Goal: Task Accomplishment & Management: Manage account settings

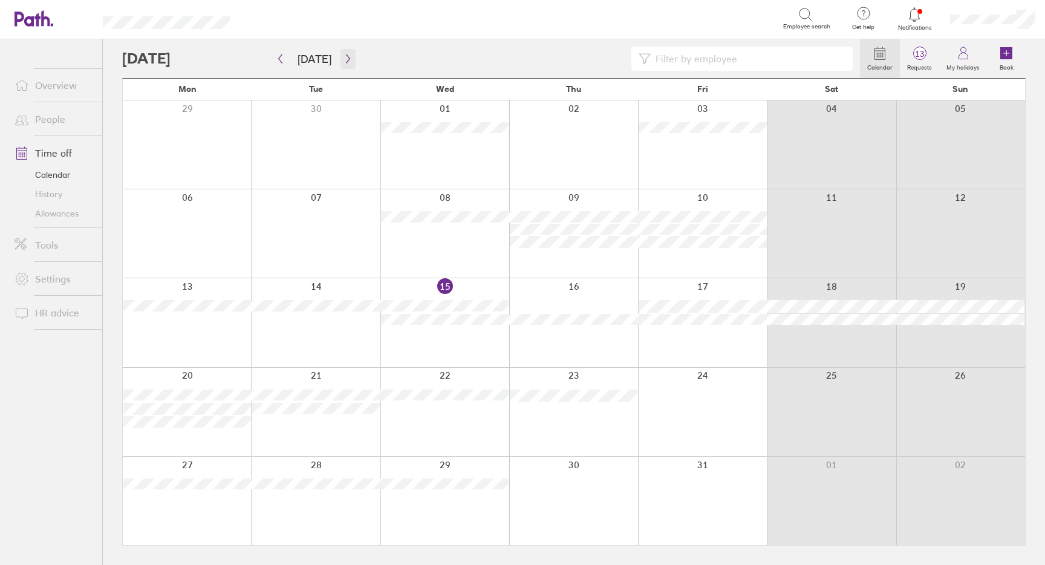
click at [348, 61] on icon "button" at bounding box center [347, 59] width 9 height 10
click at [282, 58] on icon "button" at bounding box center [280, 59] width 9 height 10
click at [916, 19] on icon at bounding box center [914, 14] width 15 height 15
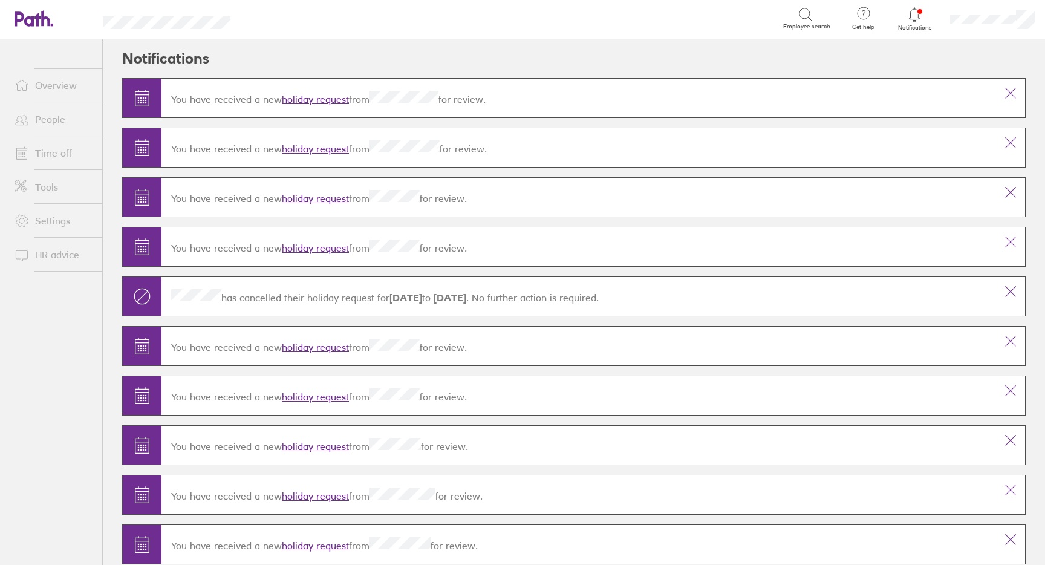
click at [334, 103] on link "holiday request" at bounding box center [315, 99] width 67 height 12
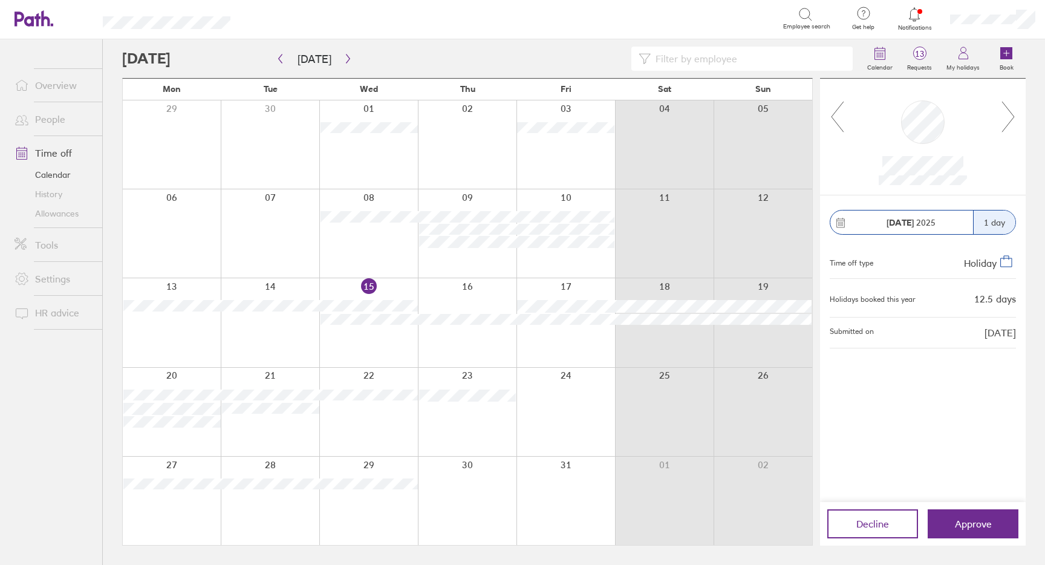
click at [54, 215] on link "Allowances" at bounding box center [53, 213] width 97 height 19
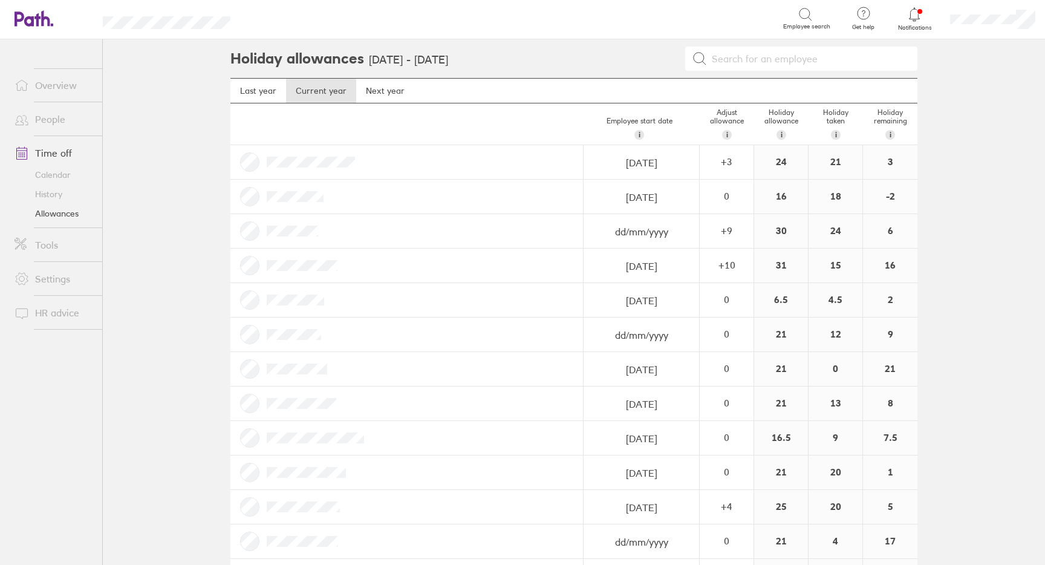
click at [914, 16] on icon at bounding box center [914, 14] width 15 height 15
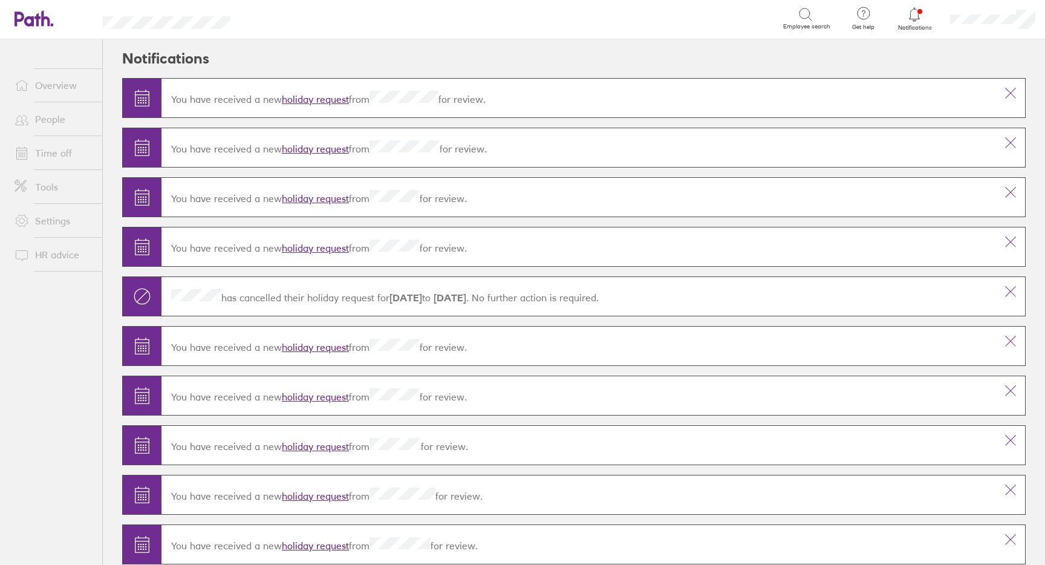
click at [33, 214] on span at bounding box center [20, 220] width 30 height 15
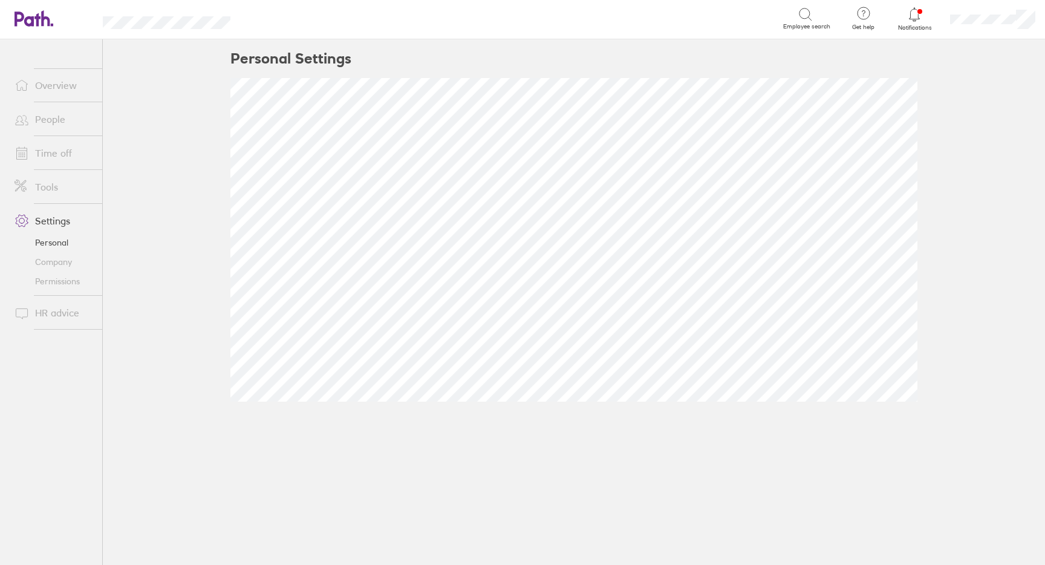
click at [48, 183] on link "Tools" at bounding box center [53, 187] width 97 height 24
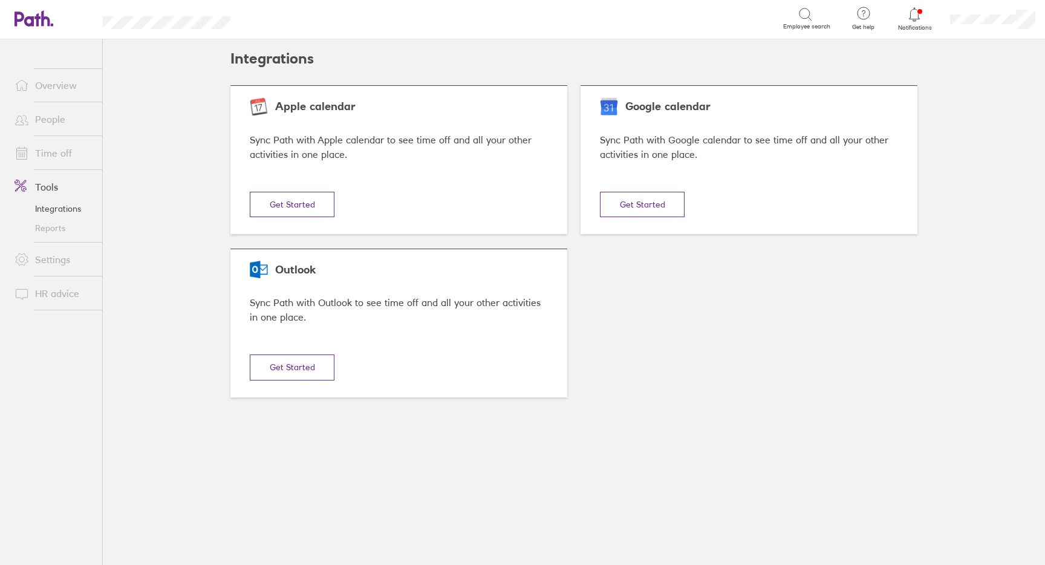
click at [51, 163] on link "Time off" at bounding box center [53, 153] width 97 height 24
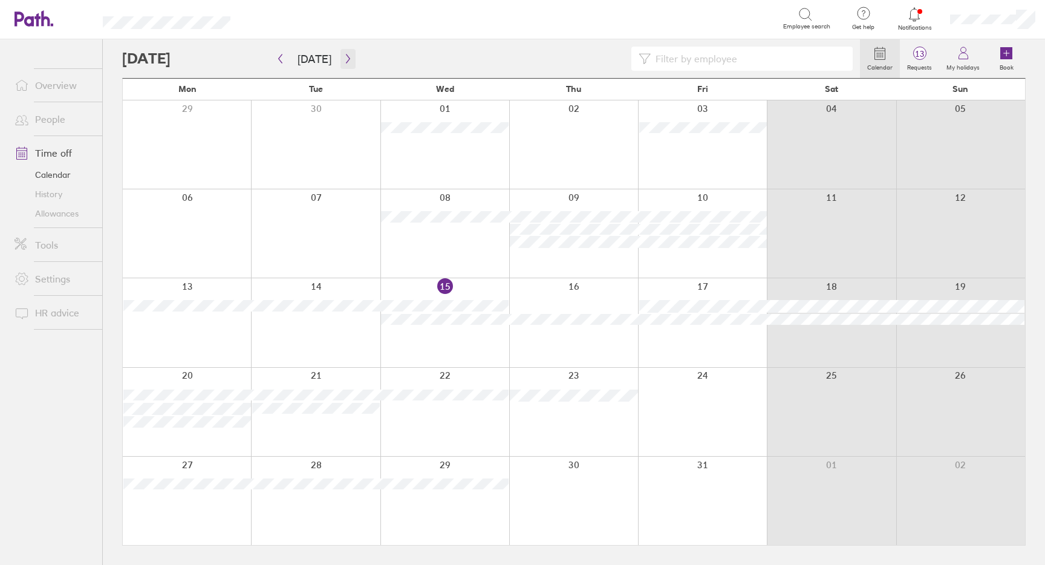
click at [344, 58] on icon "button" at bounding box center [347, 59] width 9 height 10
click at [52, 215] on link "Allowances" at bounding box center [53, 213] width 97 height 19
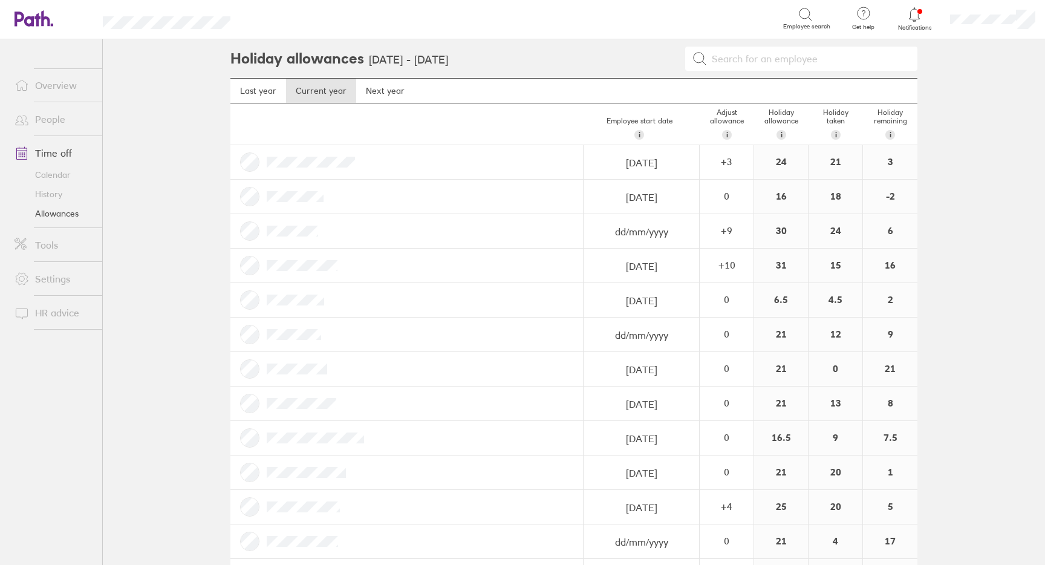
click at [54, 89] on link "Overview" at bounding box center [53, 85] width 97 height 24
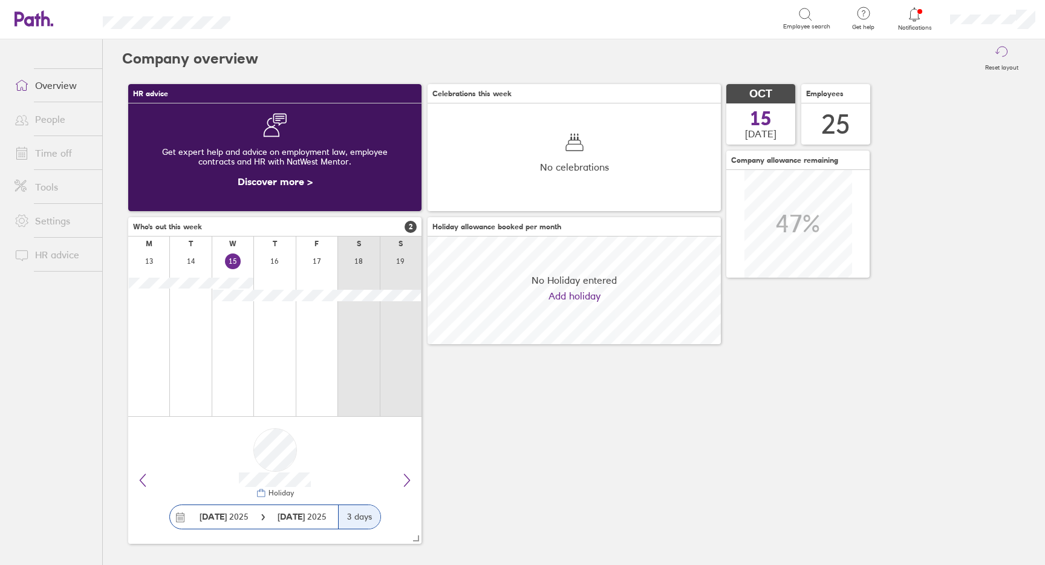
scroll to position [108, 293]
click at [39, 190] on link "Tools" at bounding box center [53, 187] width 97 height 24
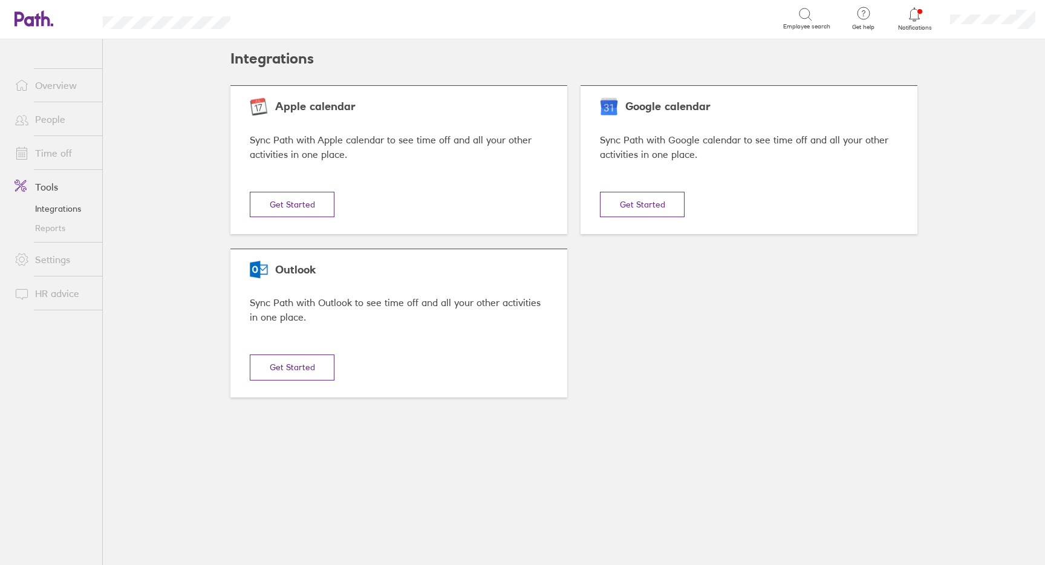
click at [56, 120] on link "People" at bounding box center [53, 119] width 97 height 24
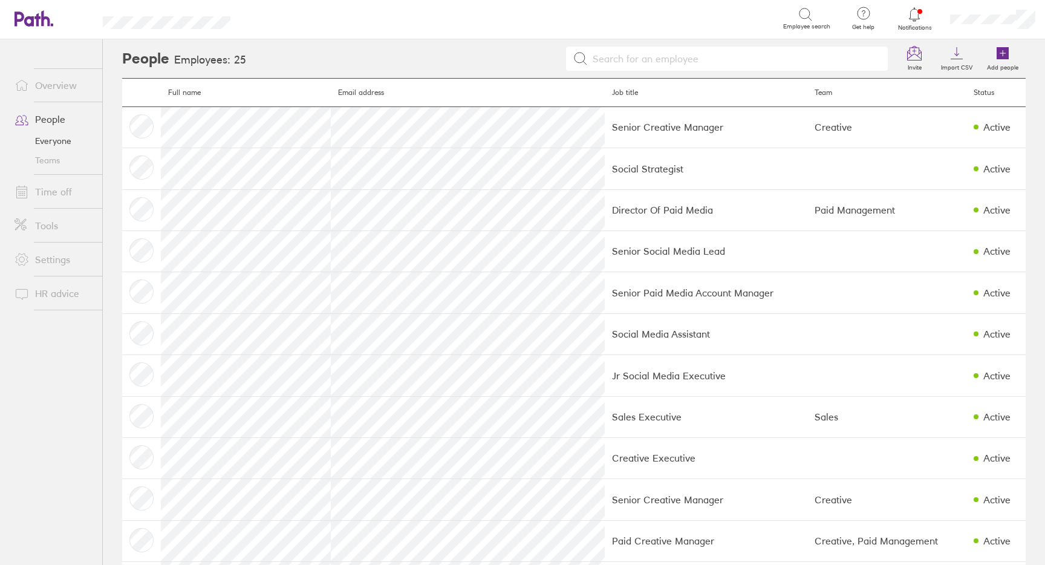
click at [50, 185] on link "Time off" at bounding box center [53, 192] width 97 height 24
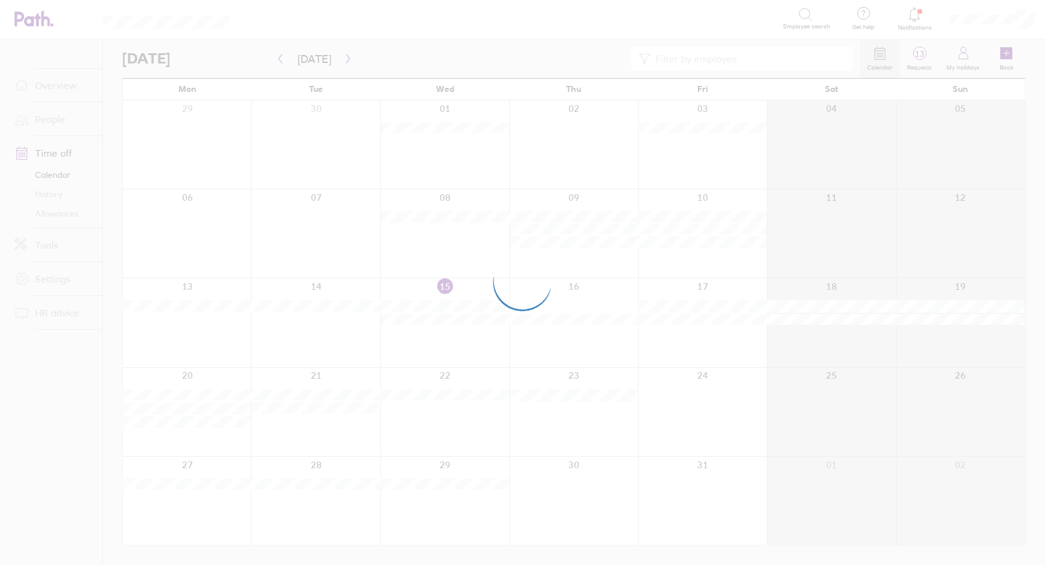
click at [342, 59] on div at bounding box center [522, 282] width 1045 height 565
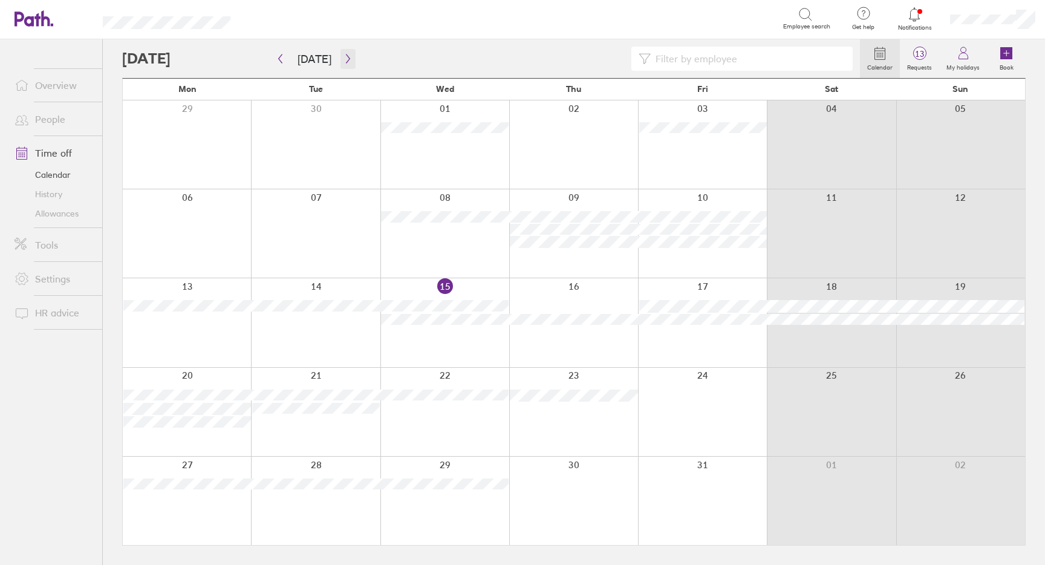
click at [343, 57] on icon "button" at bounding box center [347, 59] width 9 height 10
click at [345, 60] on icon "button" at bounding box center [347, 59] width 9 height 10
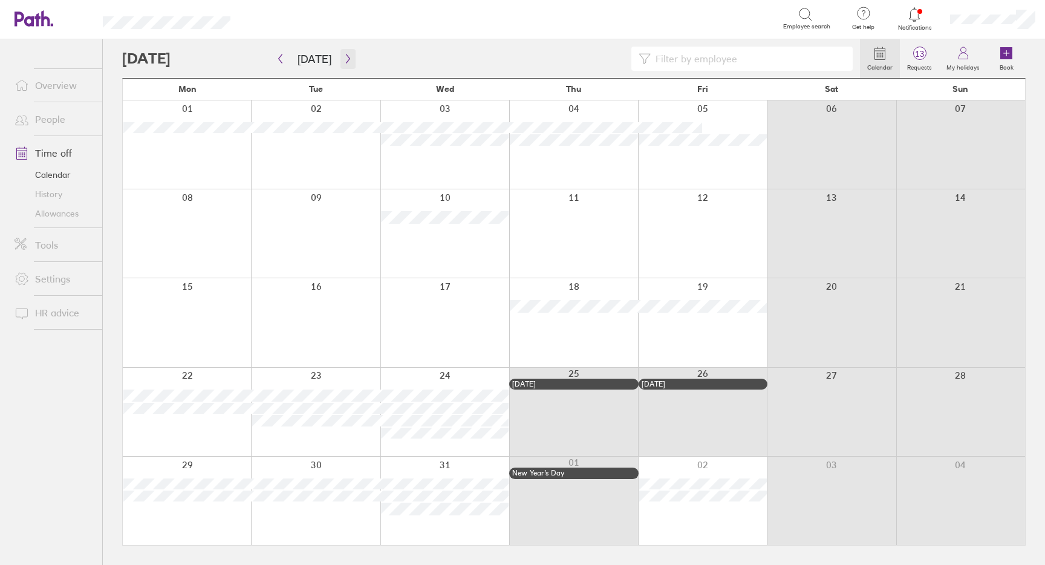
click at [345, 60] on icon "button" at bounding box center [347, 59] width 9 height 10
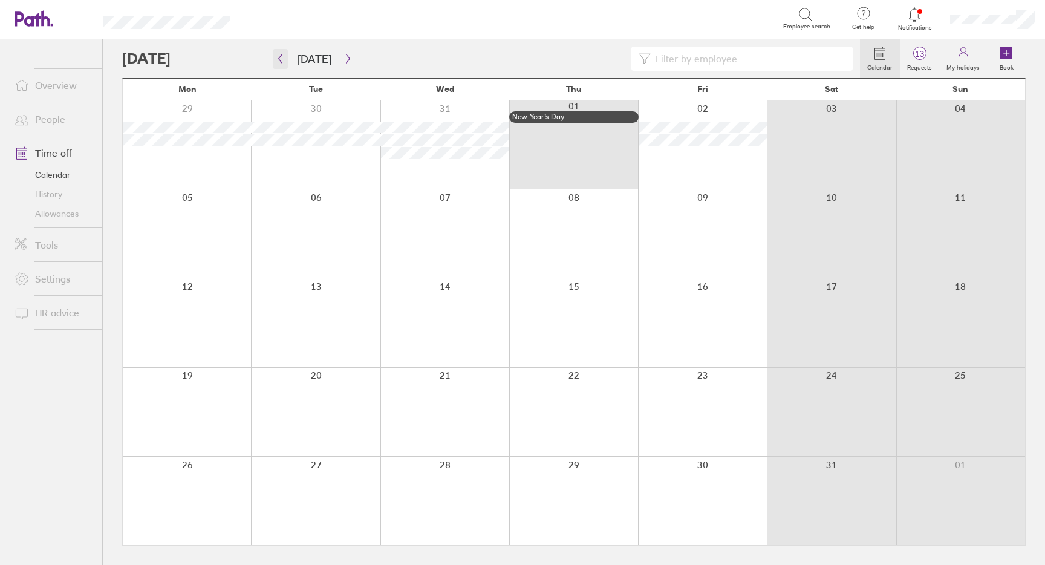
click at [279, 57] on icon "button" at bounding box center [281, 58] width 4 height 9
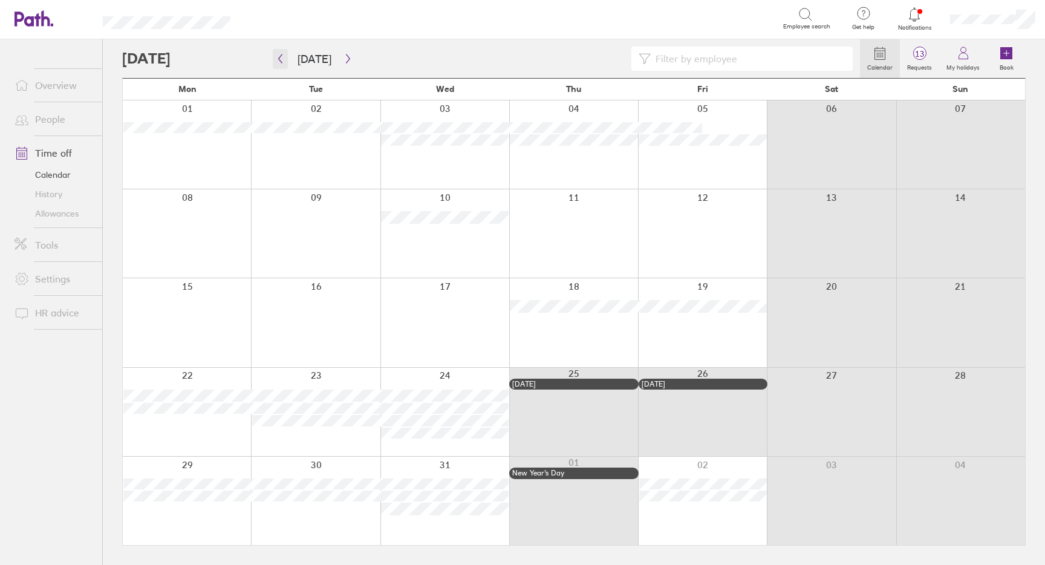
click at [277, 57] on icon "button" at bounding box center [280, 59] width 9 height 10
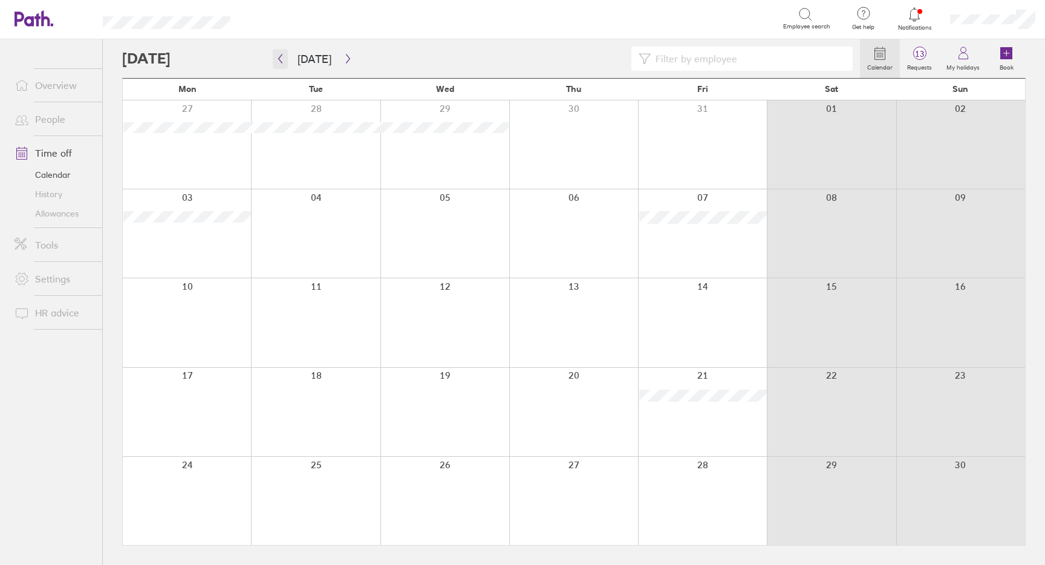
click at [277, 57] on icon "button" at bounding box center [280, 59] width 9 height 10
click at [343, 56] on icon "button" at bounding box center [347, 59] width 9 height 10
click at [193, 342] on div at bounding box center [187, 322] width 128 height 88
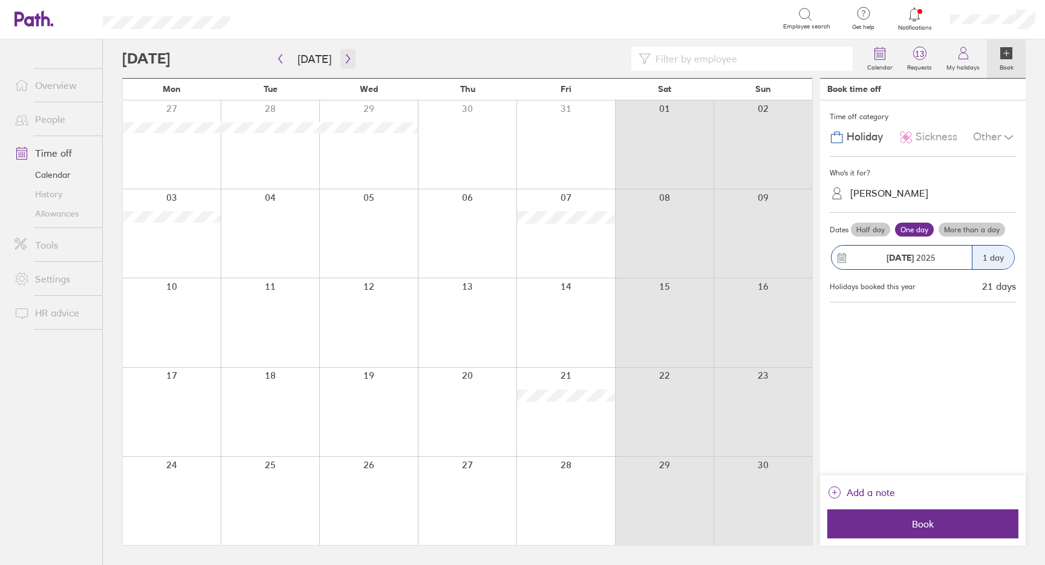
click at [343, 60] on icon "button" at bounding box center [347, 59] width 9 height 10
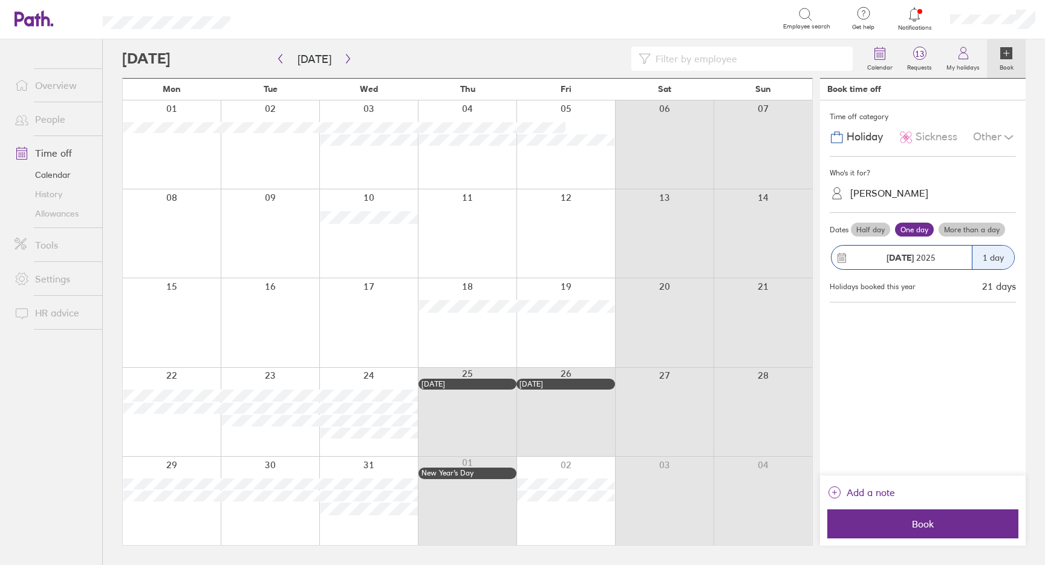
click at [173, 228] on div at bounding box center [172, 233] width 98 height 88
click at [170, 225] on div at bounding box center [172, 233] width 98 height 88
click at [902, 518] on span "Book" at bounding box center [922, 523] width 174 height 11
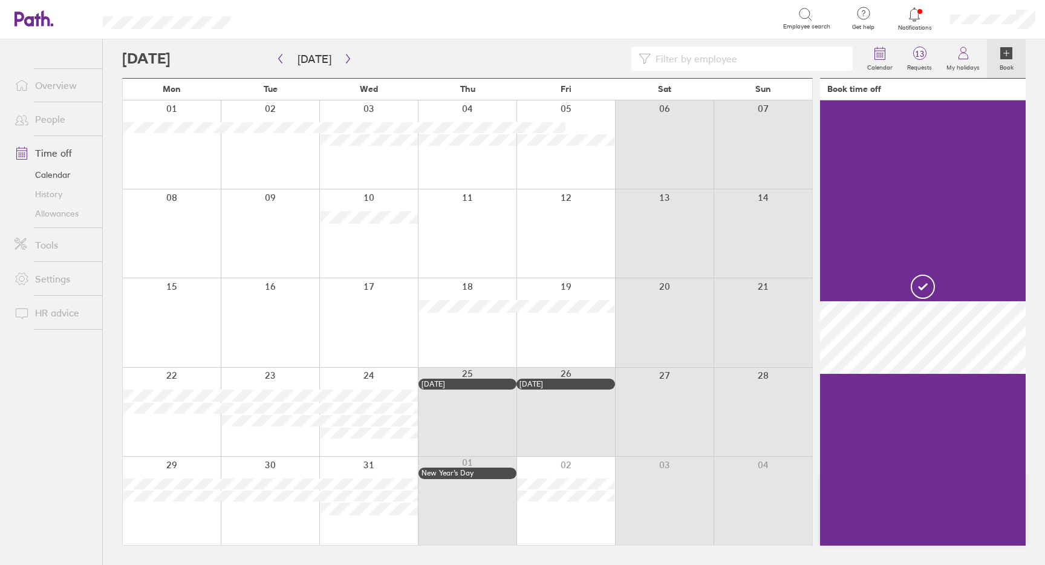
click at [177, 218] on div at bounding box center [172, 233] width 98 height 88
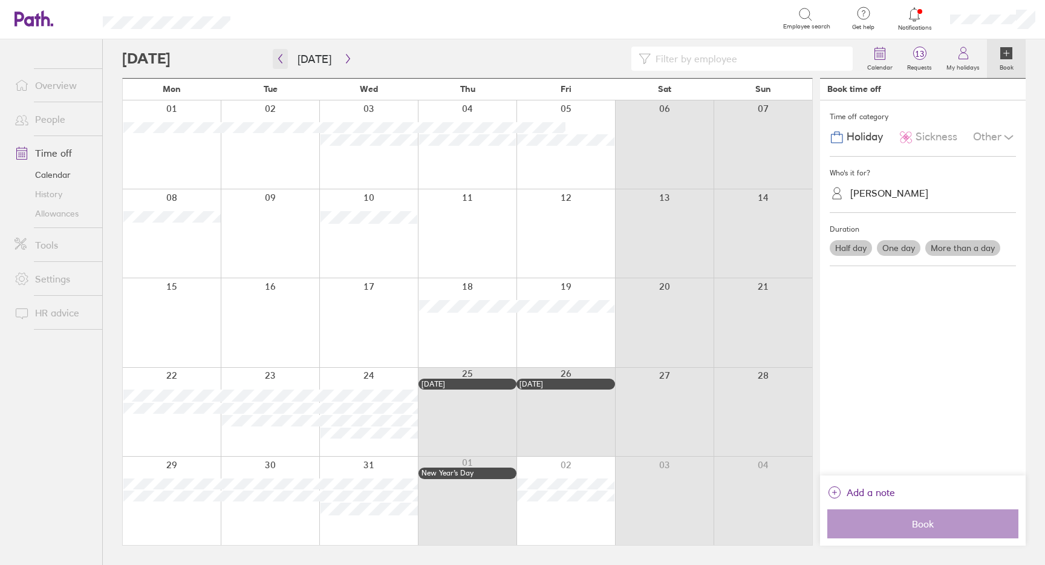
click at [283, 60] on icon "button" at bounding box center [280, 59] width 9 height 10
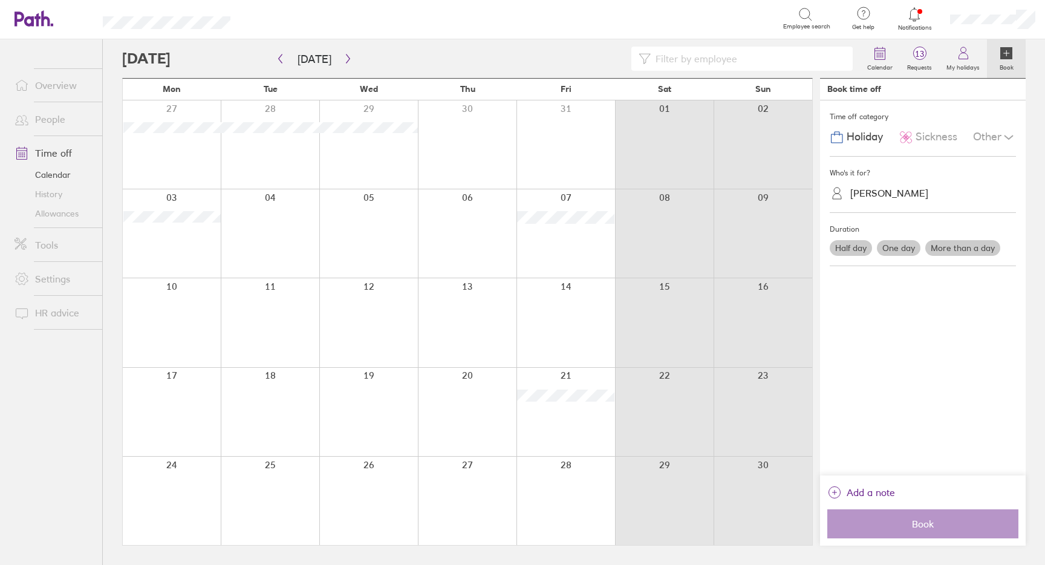
click at [176, 336] on div at bounding box center [172, 322] width 98 height 88
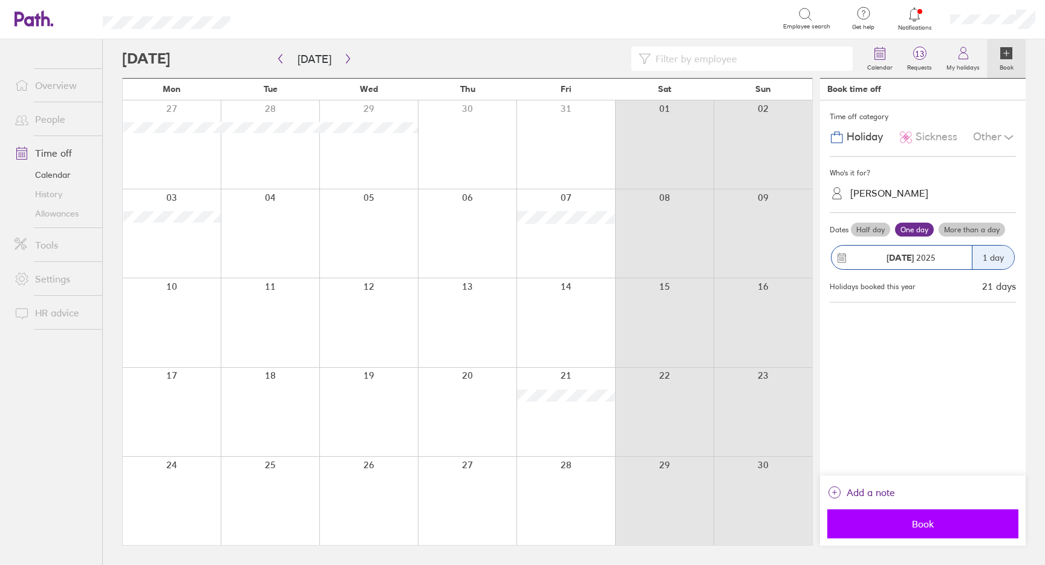
click at [936, 529] on span "Book" at bounding box center [922, 523] width 174 height 11
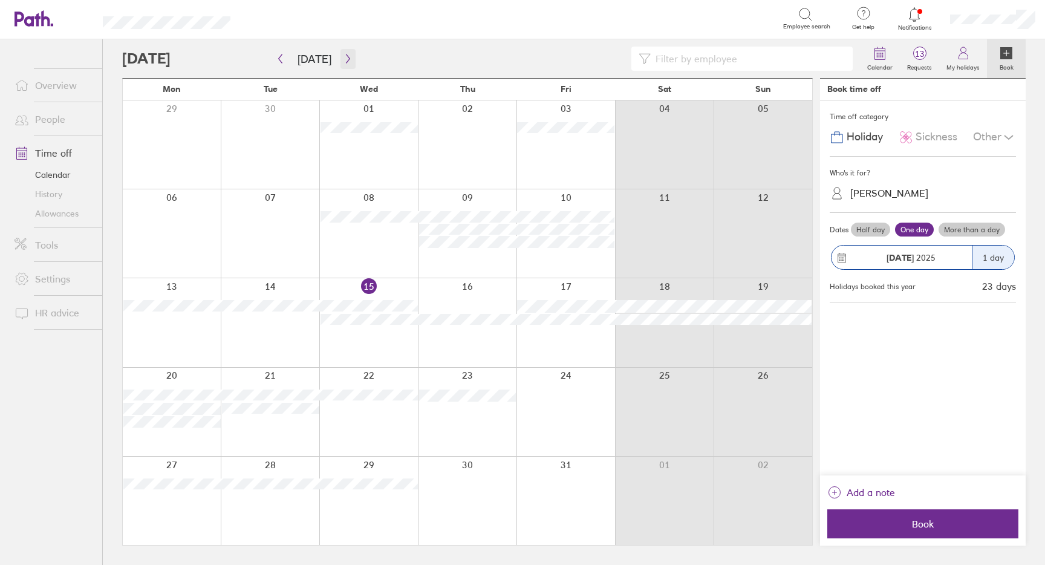
click at [344, 62] on icon "button" at bounding box center [347, 59] width 9 height 10
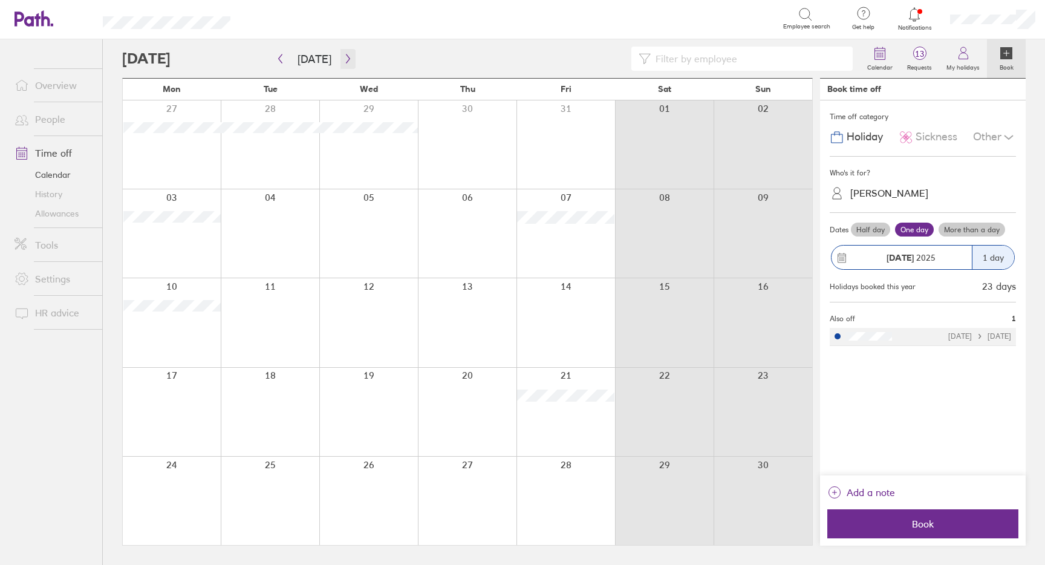
click at [343, 59] on icon "button" at bounding box center [347, 59] width 9 height 10
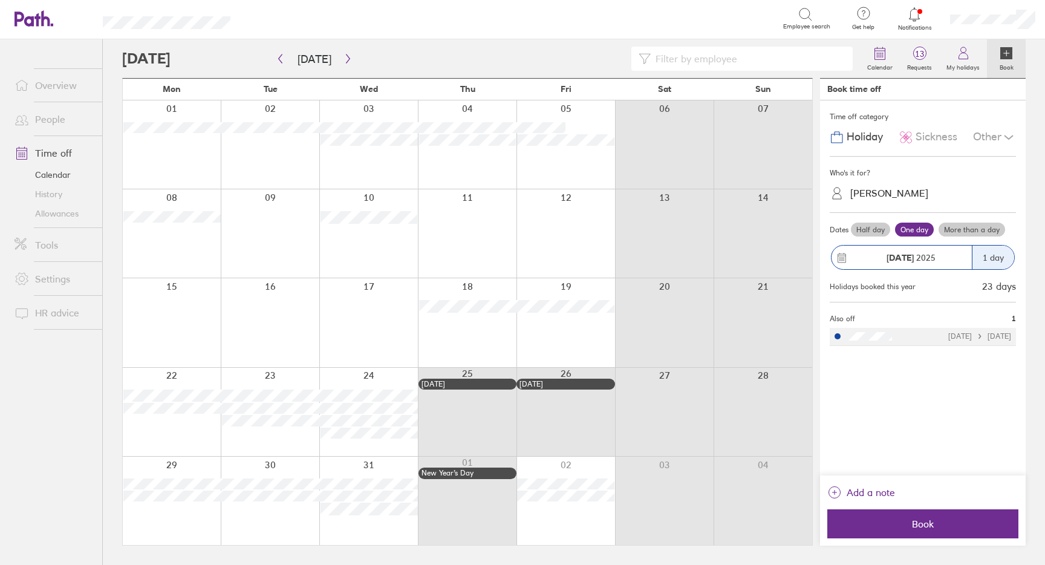
click at [53, 210] on link "Allowances" at bounding box center [53, 213] width 97 height 19
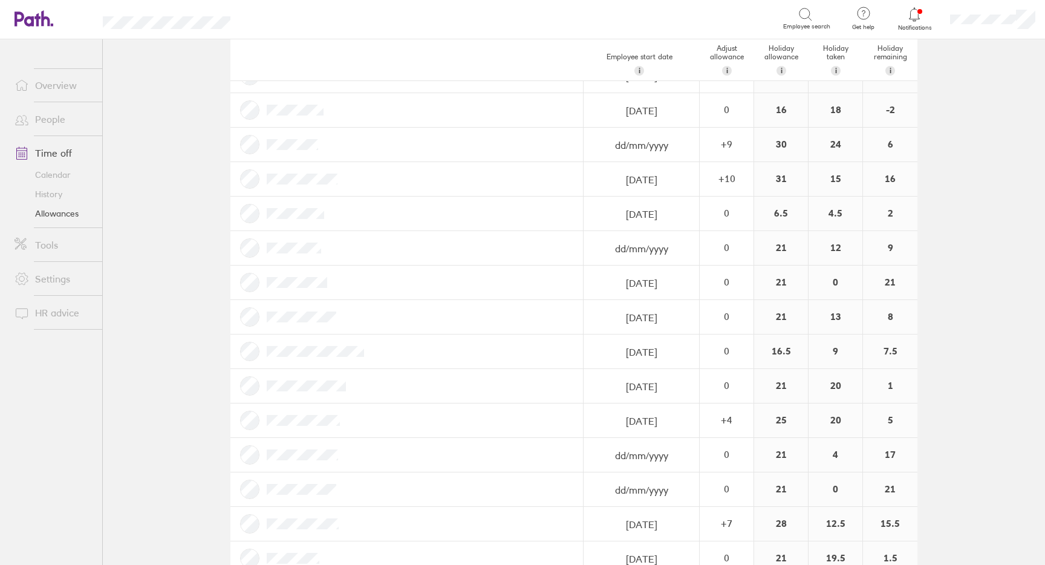
scroll to position [109, 0]
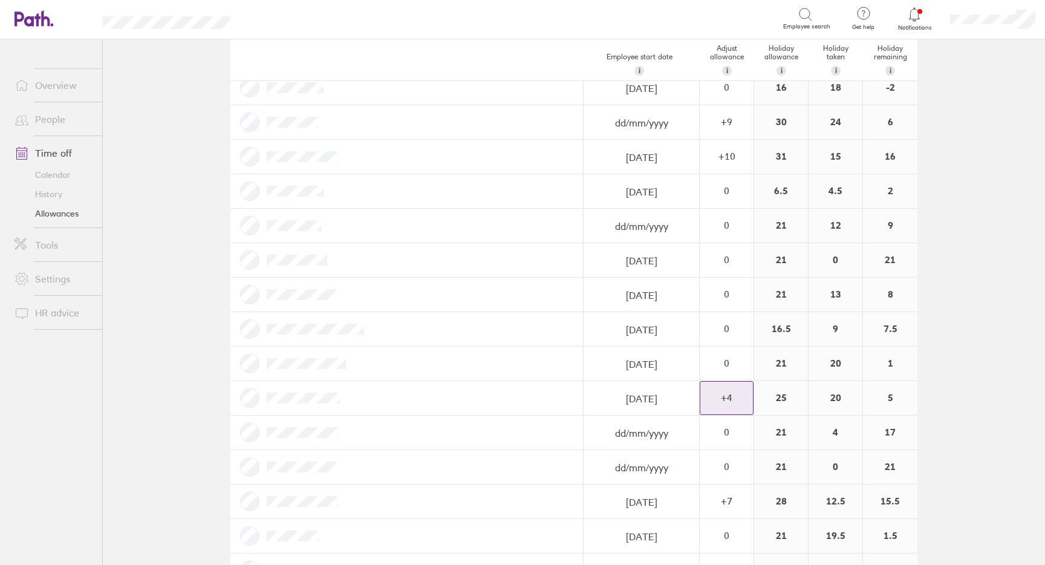
click at [728, 401] on div "+ 4" at bounding box center [726, 397] width 53 height 11
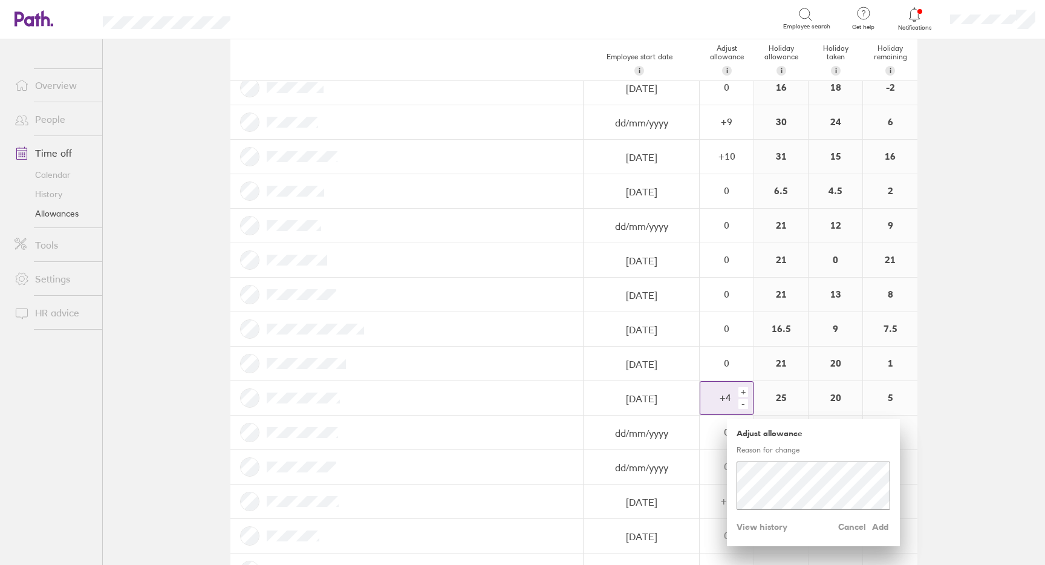
click at [751, 448] on p "Reason for change" at bounding box center [813, 449] width 154 height 9
click at [764, 530] on span "View history" at bounding box center [761, 526] width 51 height 19
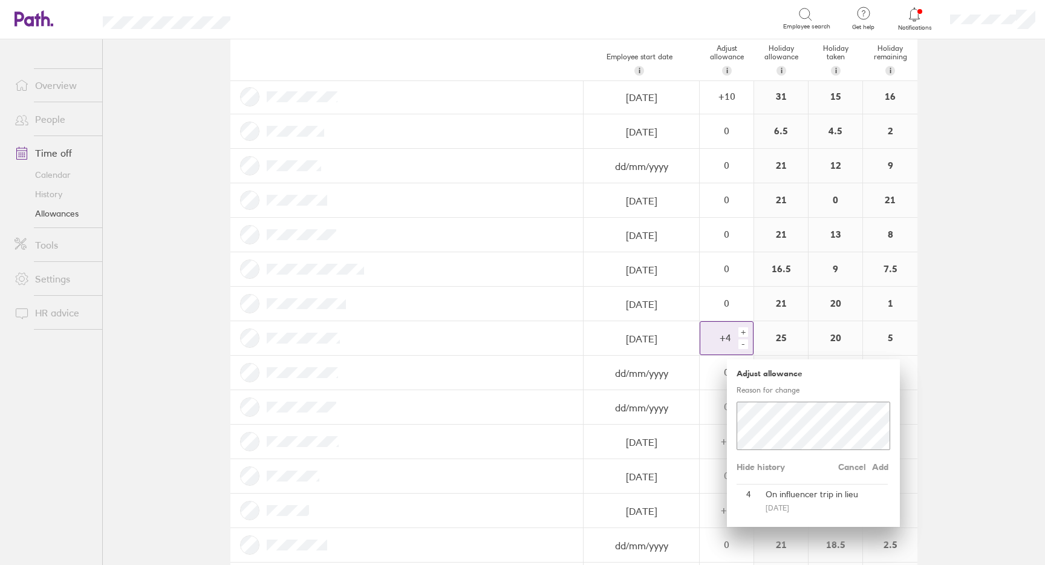
scroll to position [172, 0]
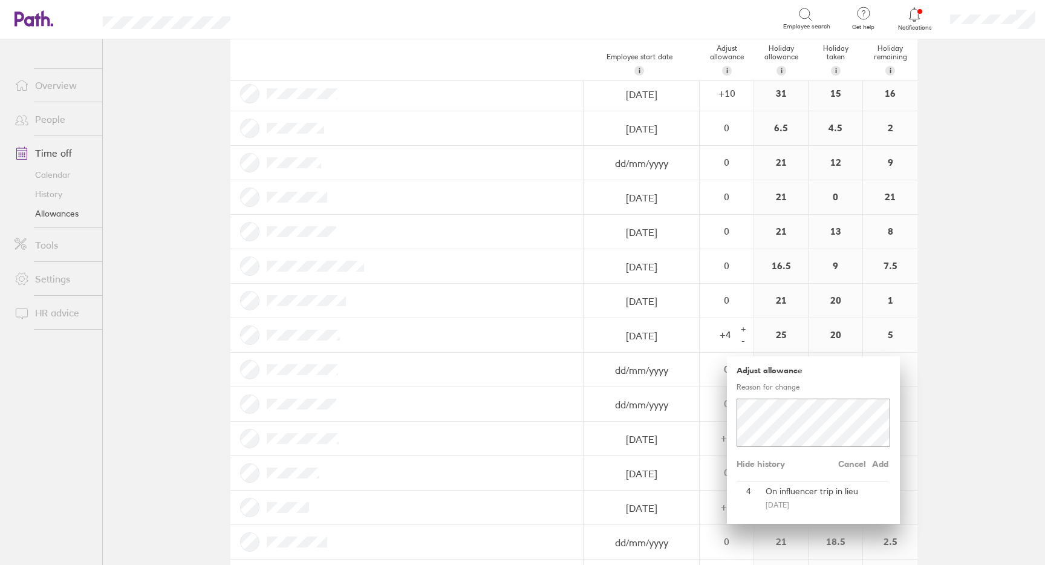
click at [997, 332] on main "Holiday allowances [DATE] - [DATE] Last year Current year Next year Employee st…" at bounding box center [574, 301] width 942 height 525
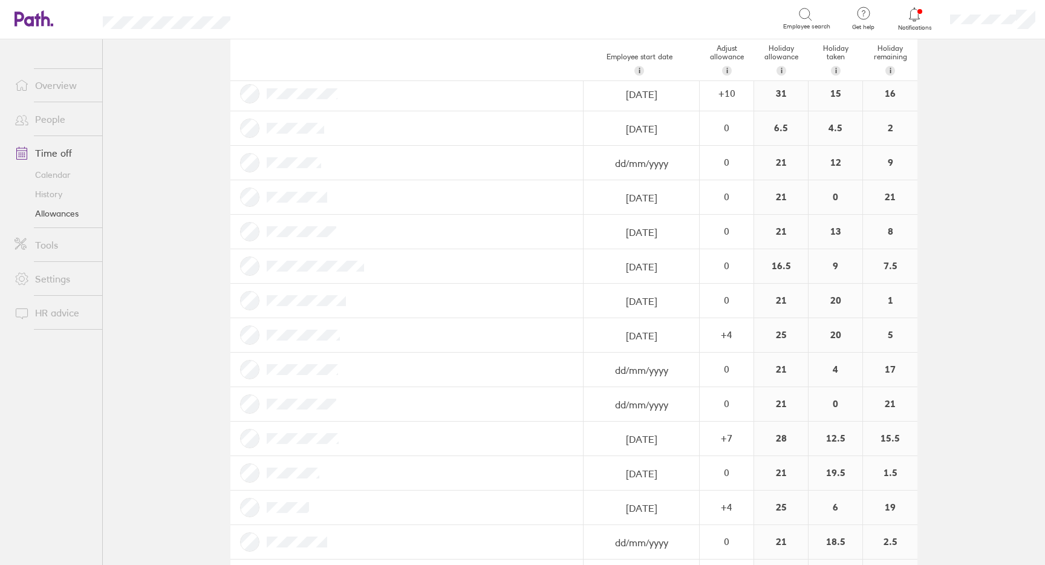
click at [982, 331] on main "Holiday allowances [DATE] - [DATE] Last year Current year Next year Employee st…" at bounding box center [574, 301] width 942 height 525
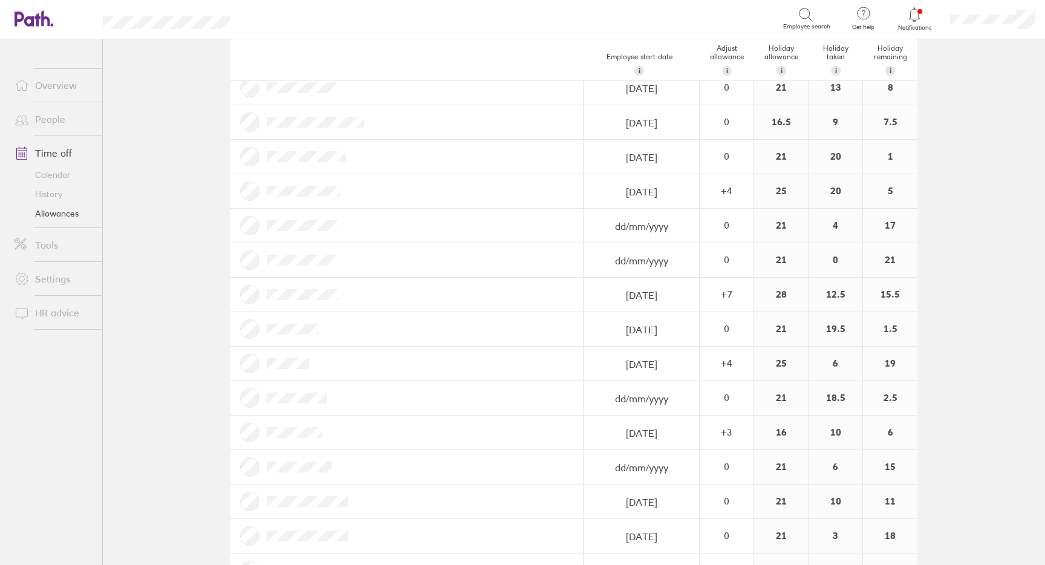
scroll to position [0, 0]
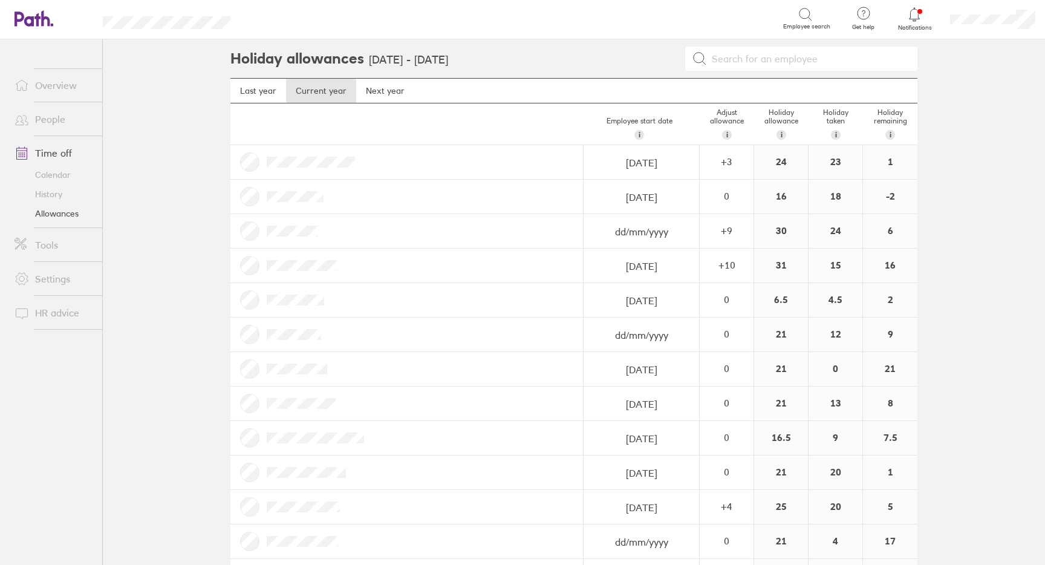
click at [913, 14] on icon at bounding box center [914, 14] width 15 height 15
